Goal: Information Seeking & Learning: Learn about a topic

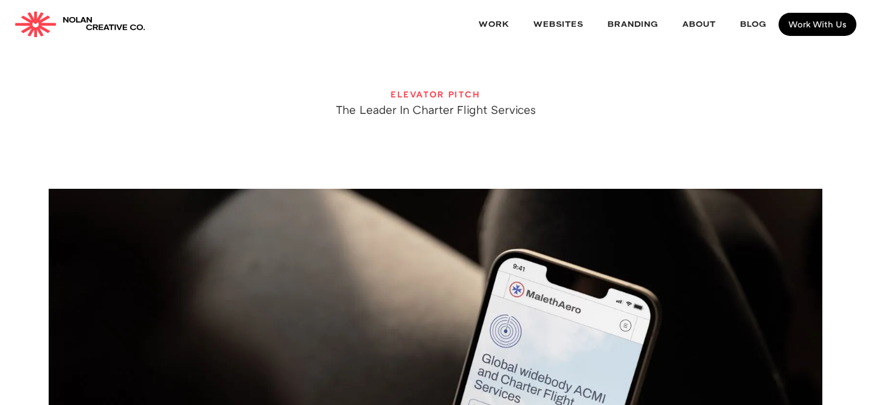
scroll to position [80, 0]
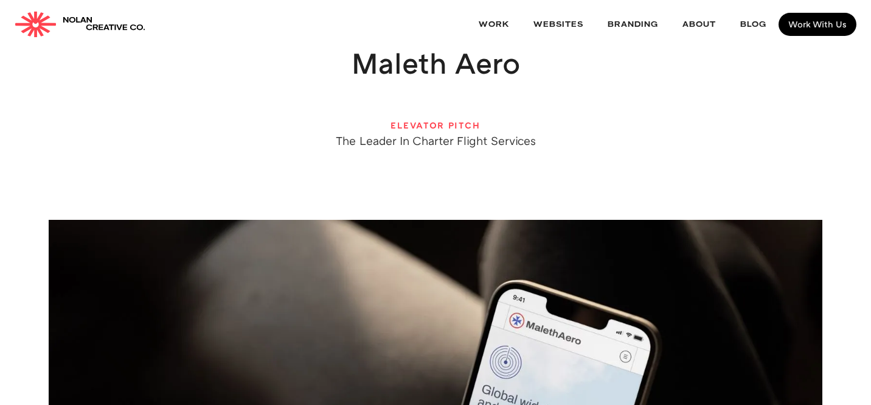
click at [441, 143] on div "The Leader In Charter Flight Services" at bounding box center [436, 140] width 200 height 12
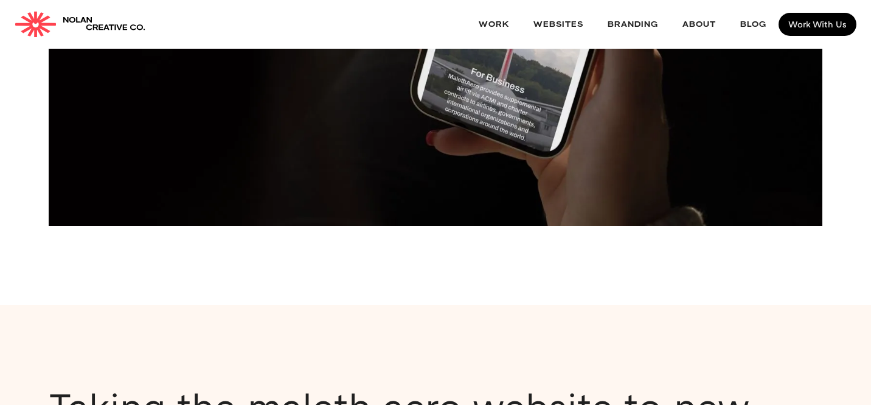
scroll to position [686, 0]
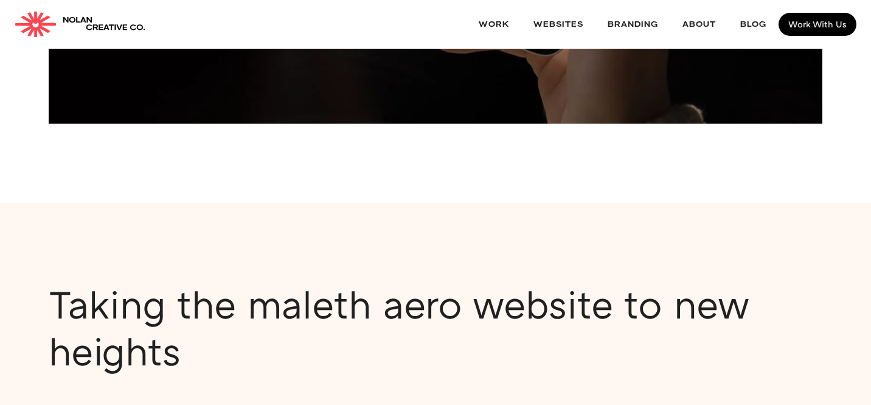
click at [325, 344] on h2 "Taking the maleth aero website to new heights" at bounding box center [436, 328] width 774 height 94
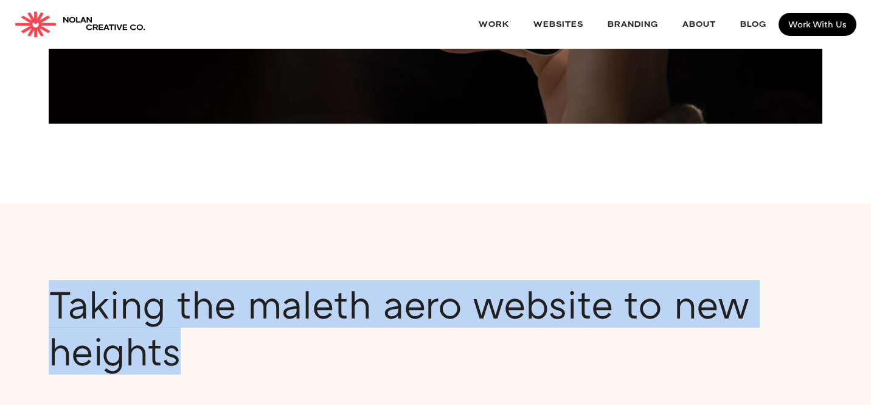
copy h2 "Taking the maleth aero website to new heights"
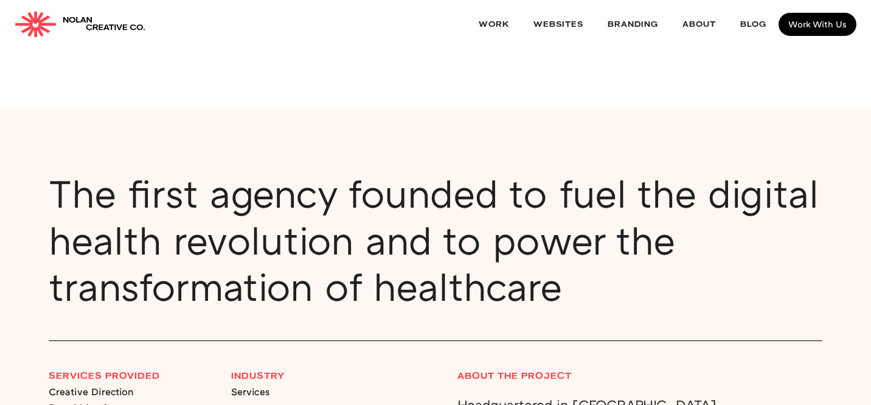
scroll to position [812, 0]
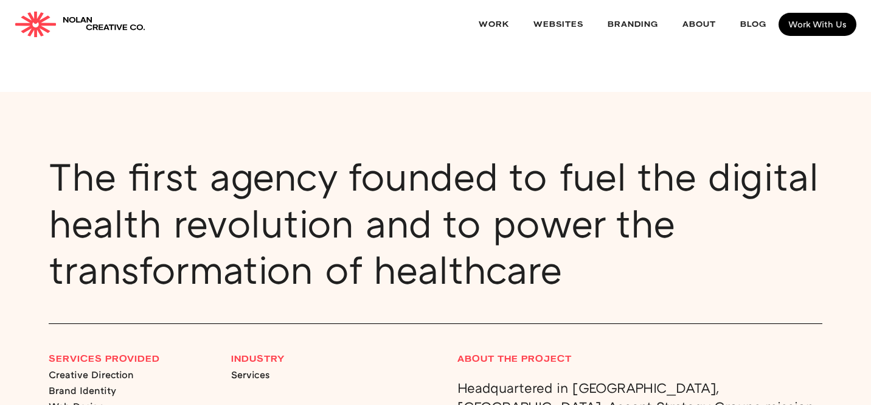
click at [369, 253] on h2 "The first agency founded to fuel the digital health revolution and to power the…" at bounding box center [436, 223] width 774 height 140
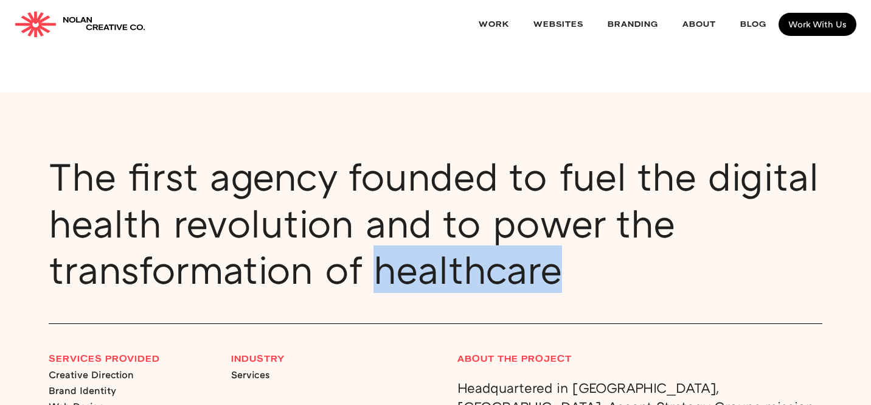
click at [369, 253] on h2 "The first agency founded to fuel the digital health revolution and to power the…" at bounding box center [436, 223] width 774 height 140
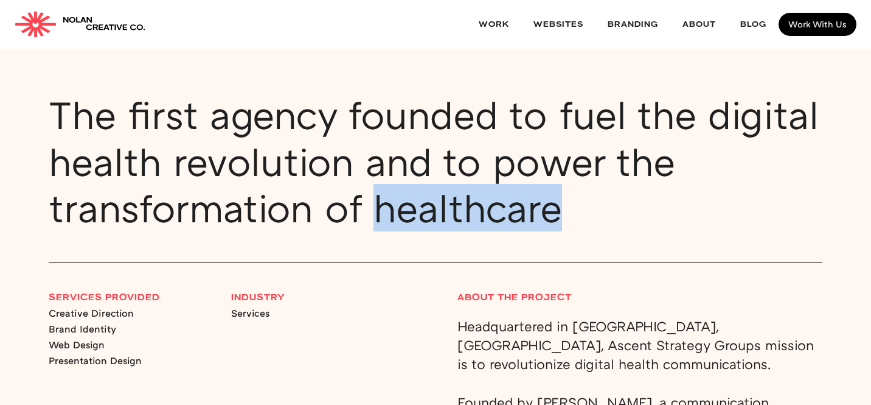
scroll to position [873, 0]
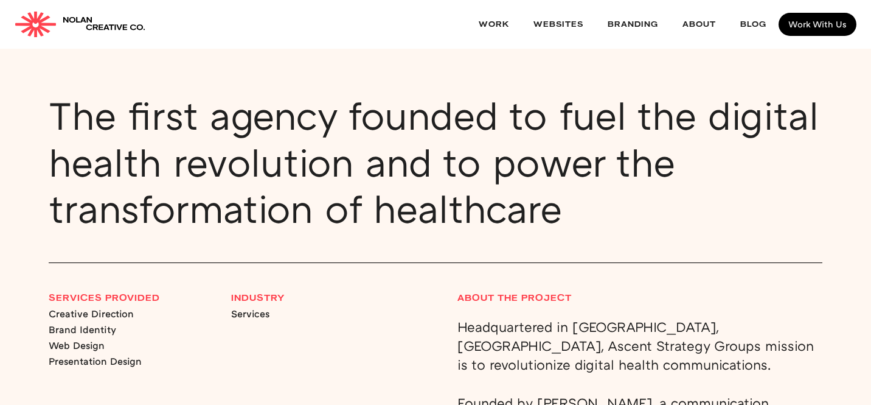
click at [537, 147] on h2 "The first agency founded to fuel the digital health revolution and to power the…" at bounding box center [436, 162] width 774 height 140
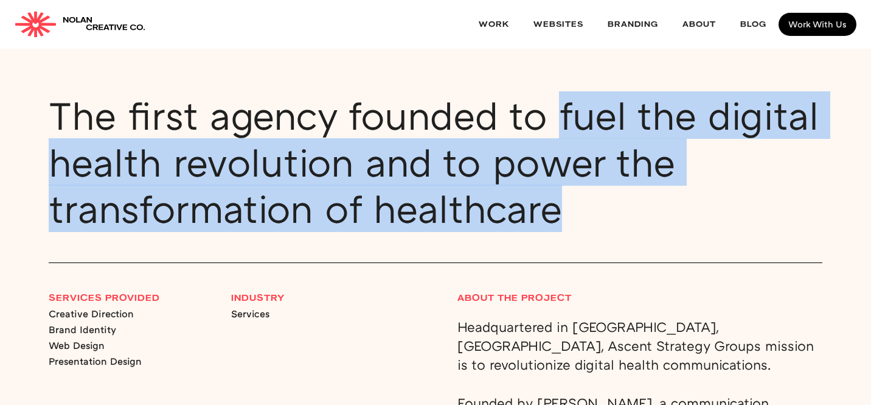
drag, startPoint x: 560, startPoint y: 116, endPoint x: 568, endPoint y: 204, distance: 88.5
click at [568, 204] on h2 "The first agency founded to fuel the digital health revolution and to power the…" at bounding box center [436, 162] width 774 height 140
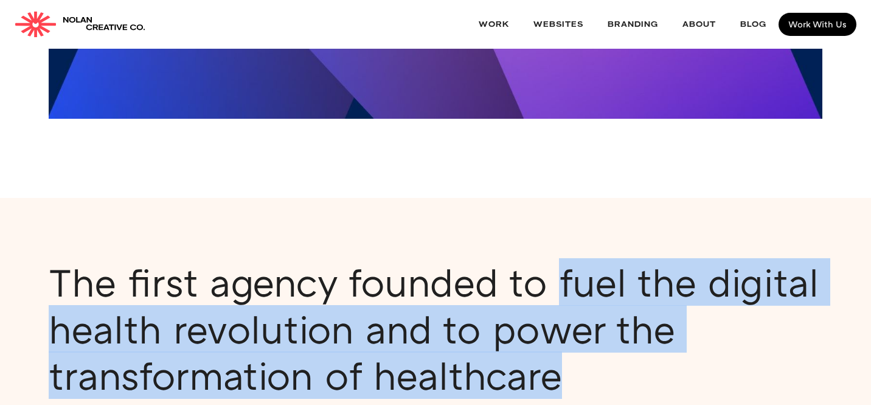
scroll to position [747, 0]
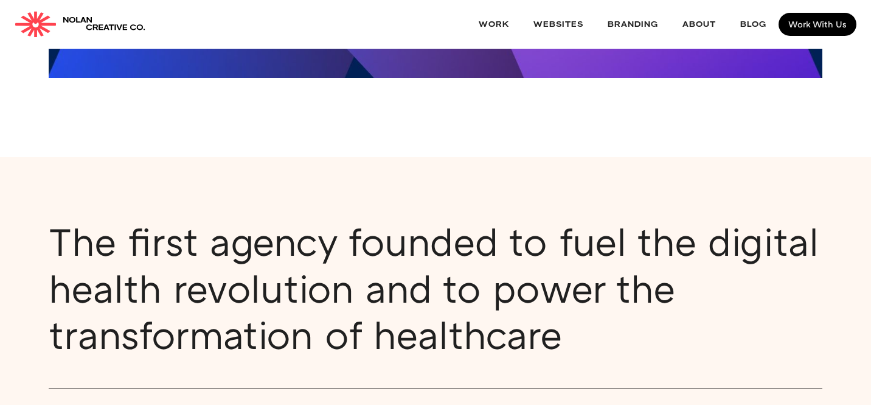
click at [404, 263] on h2 "The first agency founded to fuel the digital health revolution and to power the…" at bounding box center [436, 288] width 774 height 140
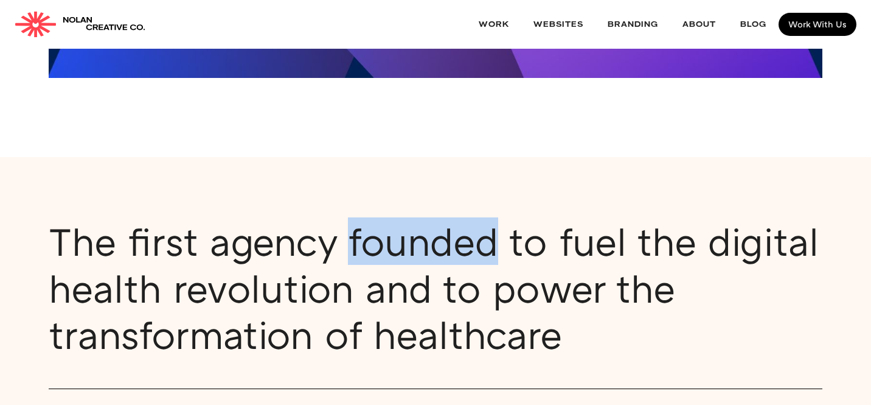
click at [404, 263] on h2 "The first agency founded to fuel the digital health revolution and to power the…" at bounding box center [436, 288] width 774 height 140
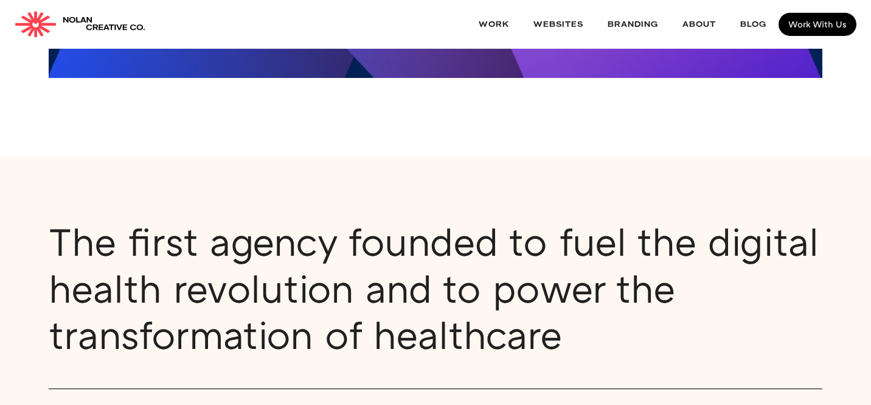
click at [564, 249] on h2 "The first agency founded to fuel the digital health revolution and to power the…" at bounding box center [436, 288] width 774 height 140
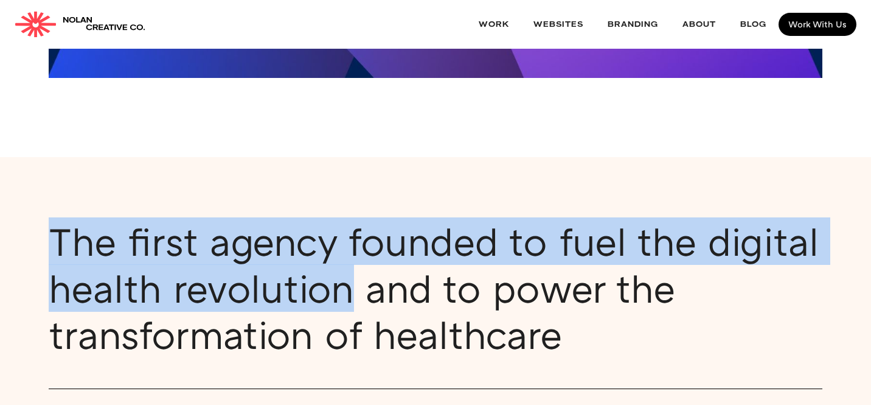
drag, startPoint x: 347, startPoint y: 296, endPoint x: 58, endPoint y: 254, distance: 292.2
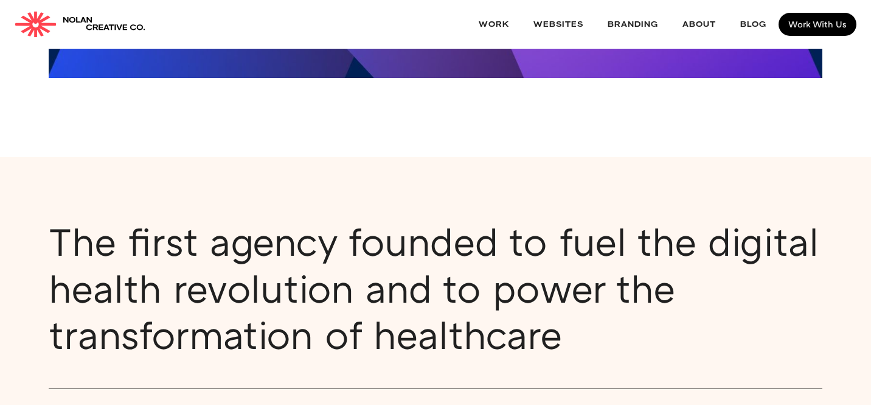
click at [112, 260] on h2 "The first agency founded to fuel the digital health revolution and to power the…" at bounding box center [436, 288] width 774 height 140
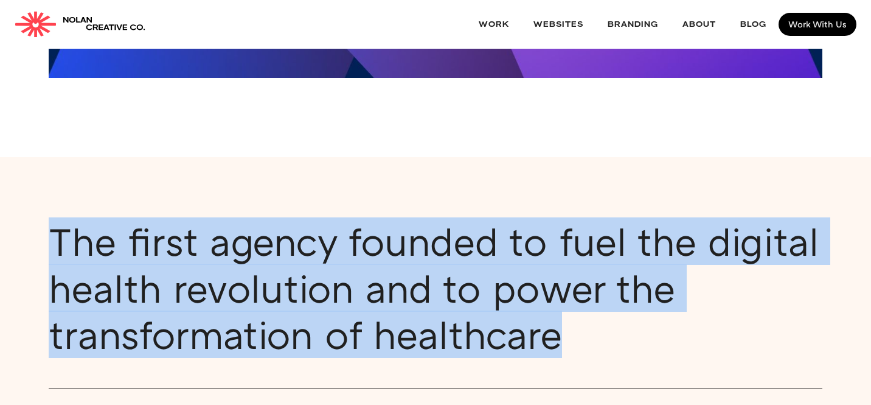
click at [112, 260] on h2 "The first agency founded to fuel the digital health revolution and to power the…" at bounding box center [436, 288] width 774 height 140
copy h2 "The first agency founded to fuel the digital health revolution and to power the…"
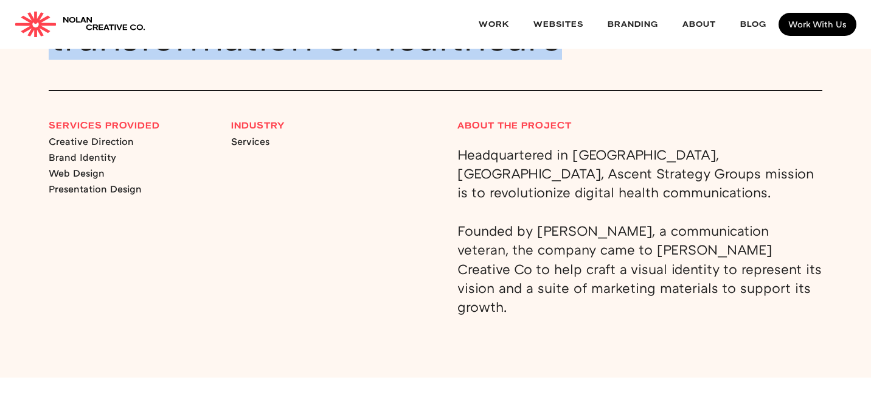
scroll to position [1053, 0]
